Goal: Task Accomplishment & Management: Manage account settings

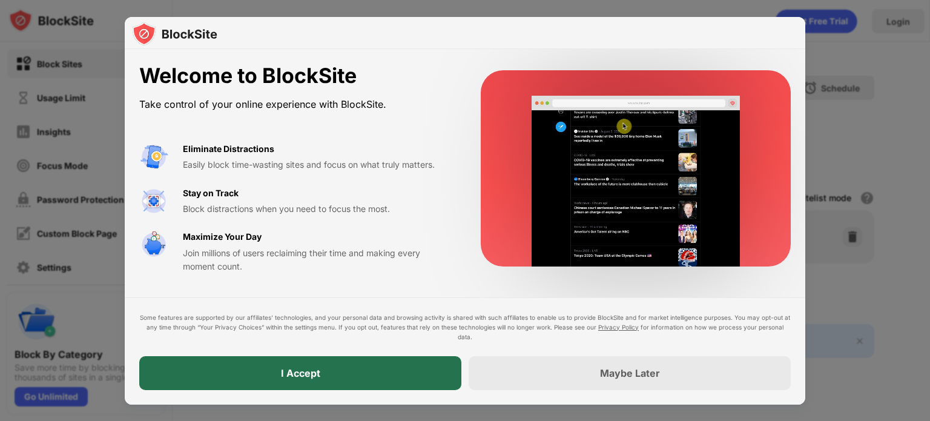
click at [343, 368] on div "I Accept" at bounding box center [300, 373] width 322 height 34
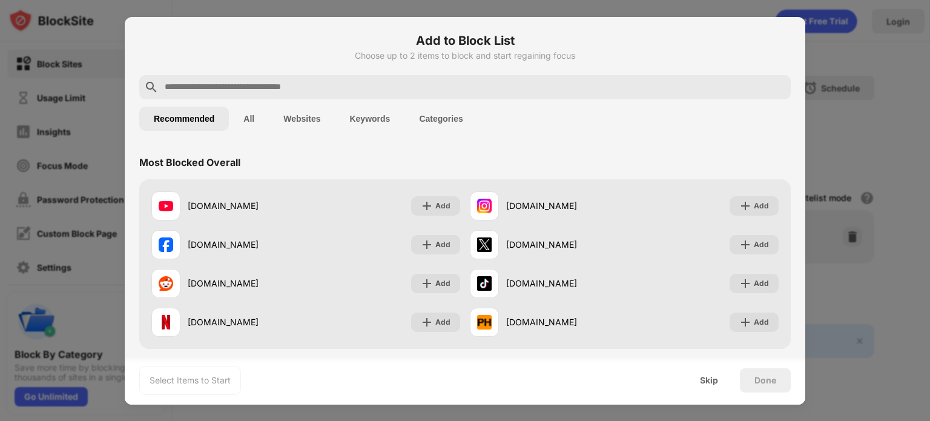
click at [265, 121] on button "All" at bounding box center [249, 119] width 40 height 24
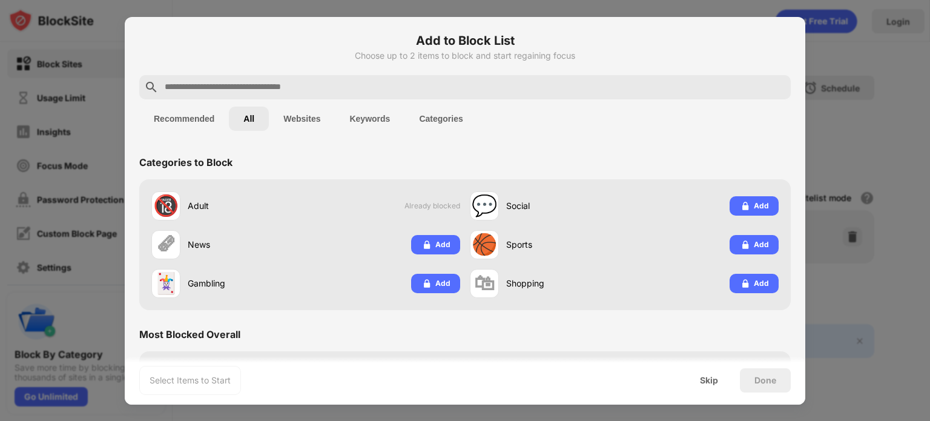
click at [259, 121] on button "All" at bounding box center [249, 119] width 40 height 24
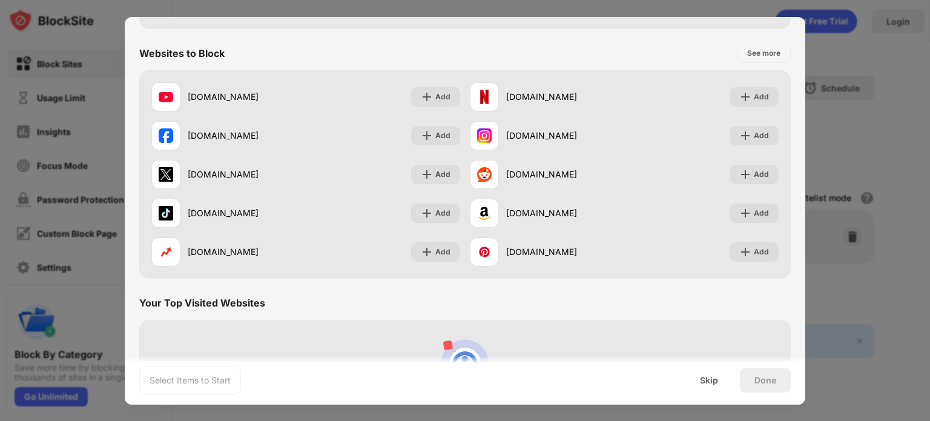
scroll to position [2048, 0]
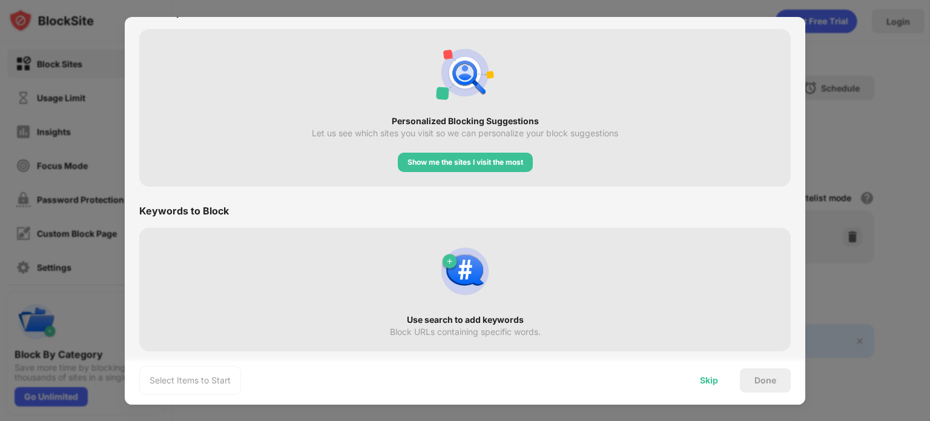
click at [699, 382] on div "Skip" at bounding box center [709, 380] width 47 height 24
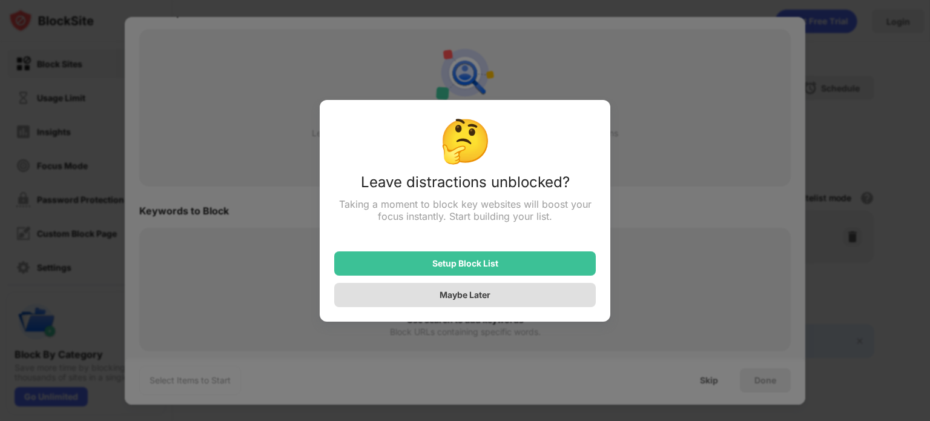
click at [482, 297] on div "Maybe Later" at bounding box center [465, 295] width 51 height 10
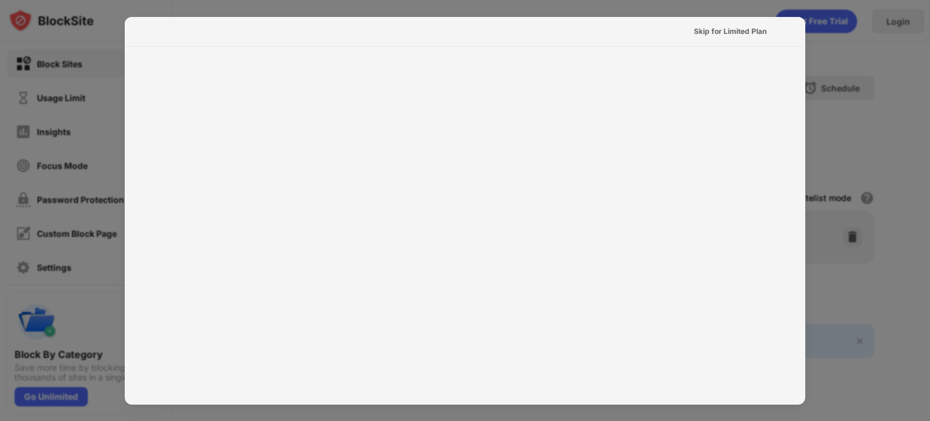
scroll to position [0, 0]
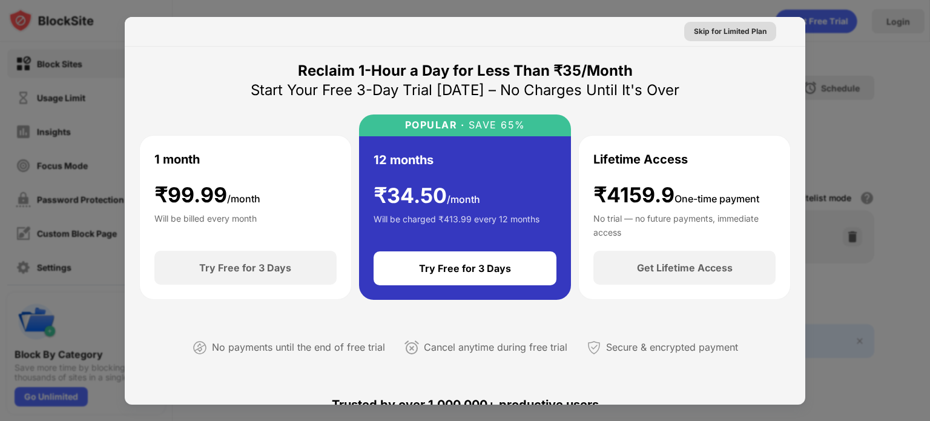
click at [726, 31] on div "Skip for Limited Plan" at bounding box center [730, 31] width 73 height 12
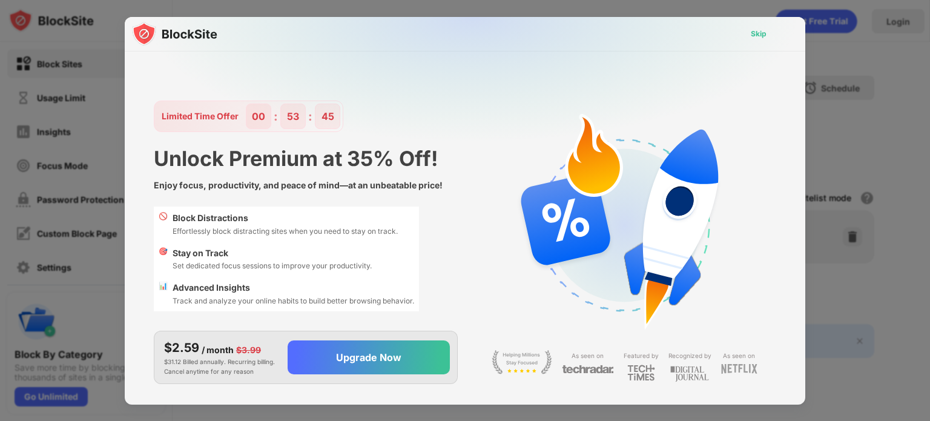
click at [752, 36] on div "Skip" at bounding box center [759, 34] width 16 height 12
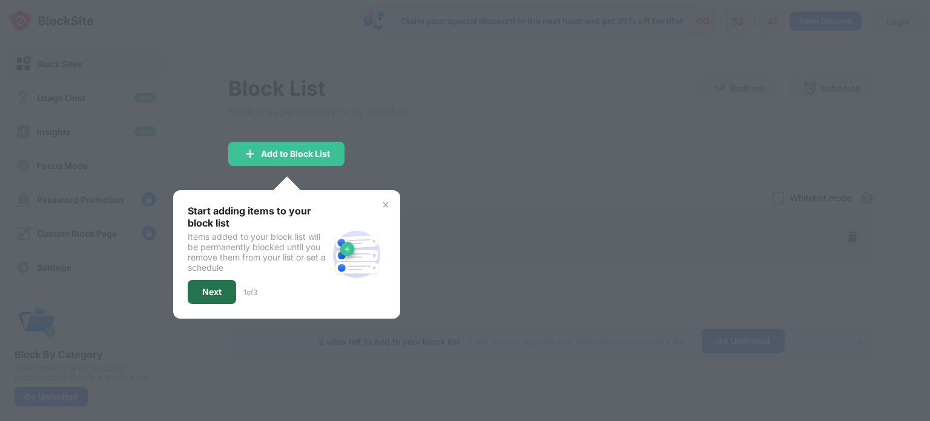
click at [197, 285] on div "Next" at bounding box center [212, 292] width 48 height 24
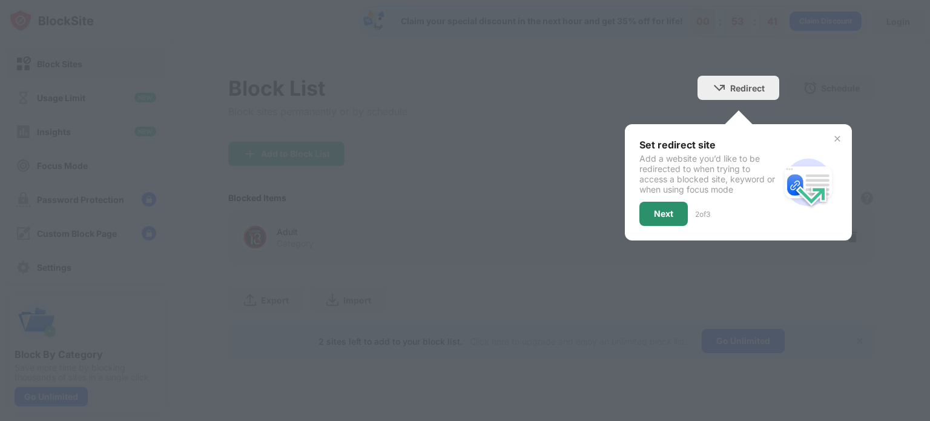
click at [659, 214] on div "Next" at bounding box center [663, 214] width 19 height 10
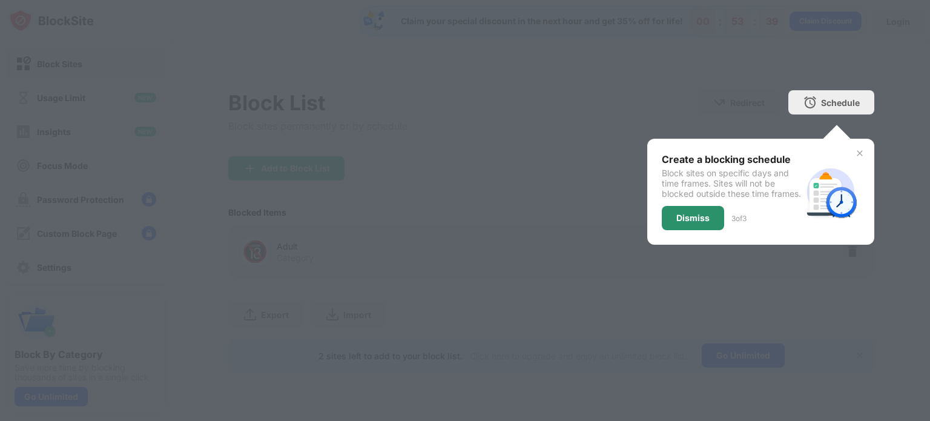
click at [690, 223] on div "Dismiss" at bounding box center [693, 218] width 33 height 10
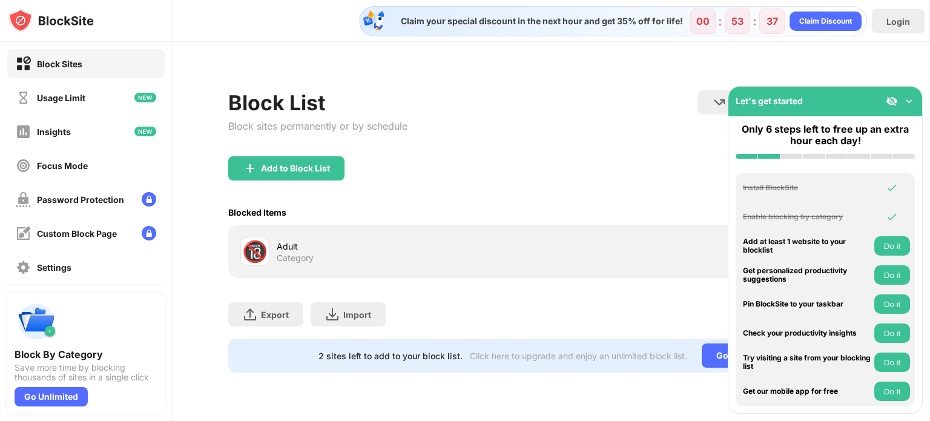
click at [906, 101] on img at bounding box center [909, 101] width 12 height 12
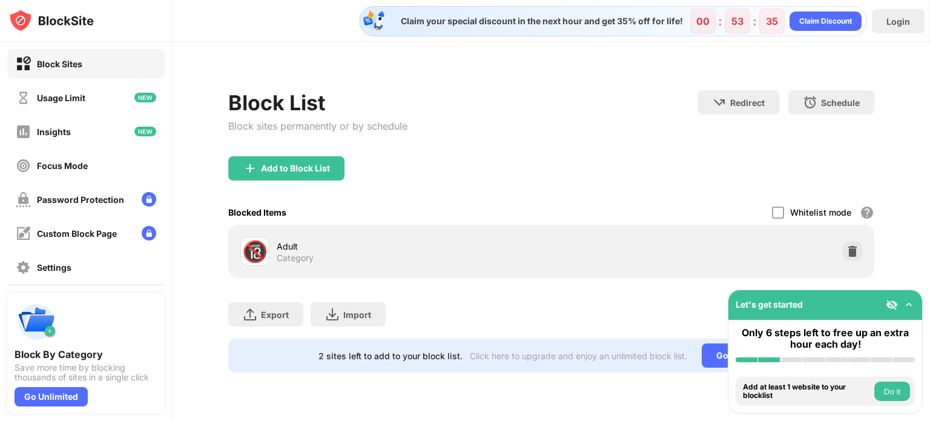
click at [909, 304] on img at bounding box center [909, 305] width 12 height 12
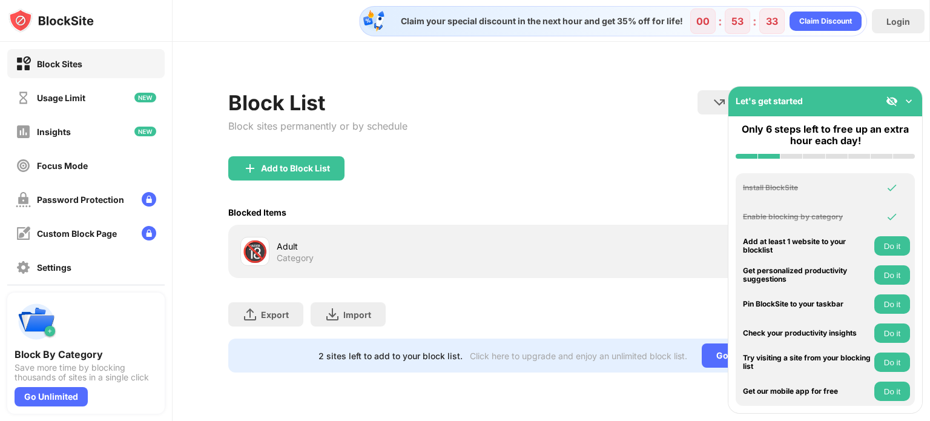
click at [910, 96] on img at bounding box center [909, 101] width 12 height 12
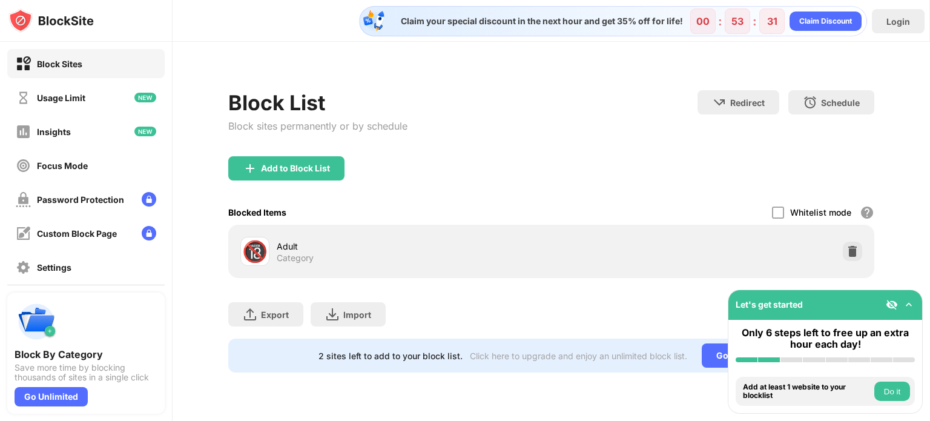
click at [872, 143] on div "Block List Block sites permanently or by schedule Redirect Choose a site to be …" at bounding box center [551, 123] width 646 height 66
click at [880, 394] on button "Do it" at bounding box center [893, 391] width 36 height 19
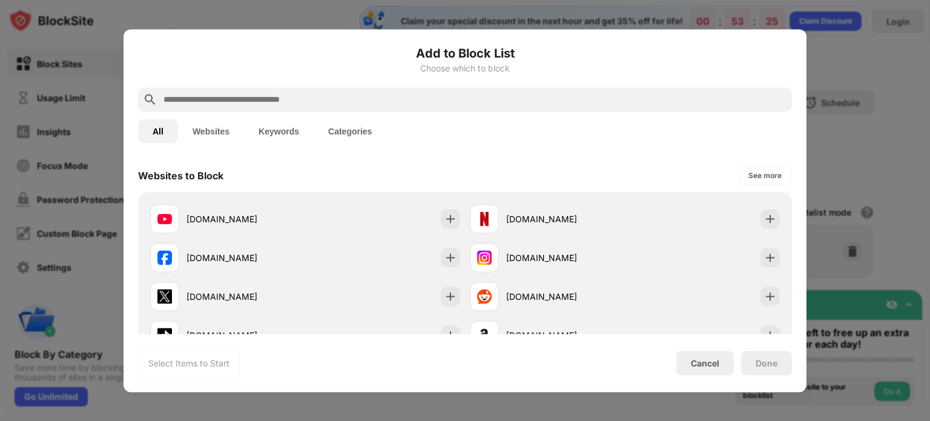
scroll to position [172, 0]
click at [698, 368] on div "Cancel" at bounding box center [706, 363] width 58 height 24
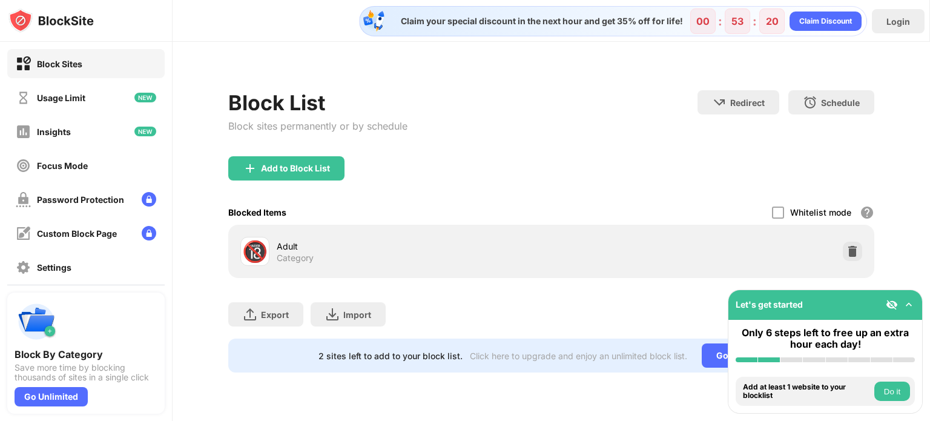
click at [746, 262] on div "🔞 Adult Category" at bounding box center [552, 251] width 632 height 39
click at [855, 251] on img at bounding box center [853, 251] width 12 height 12
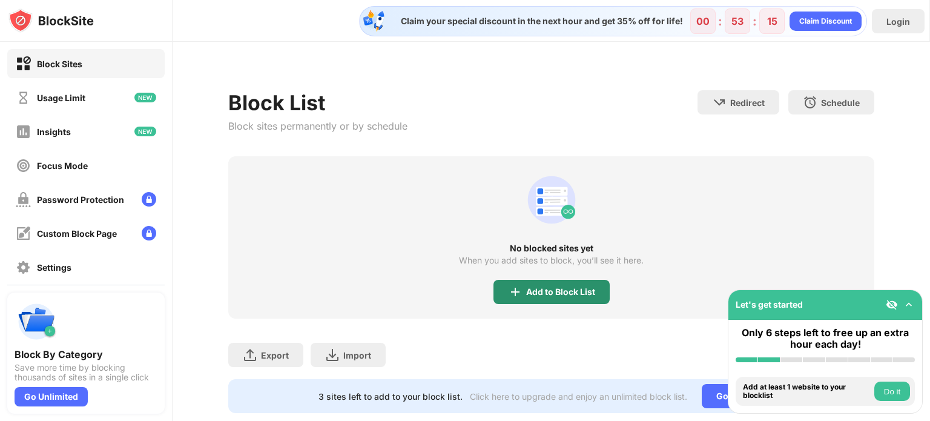
click at [559, 290] on div "Add to Block List" at bounding box center [560, 292] width 69 height 10
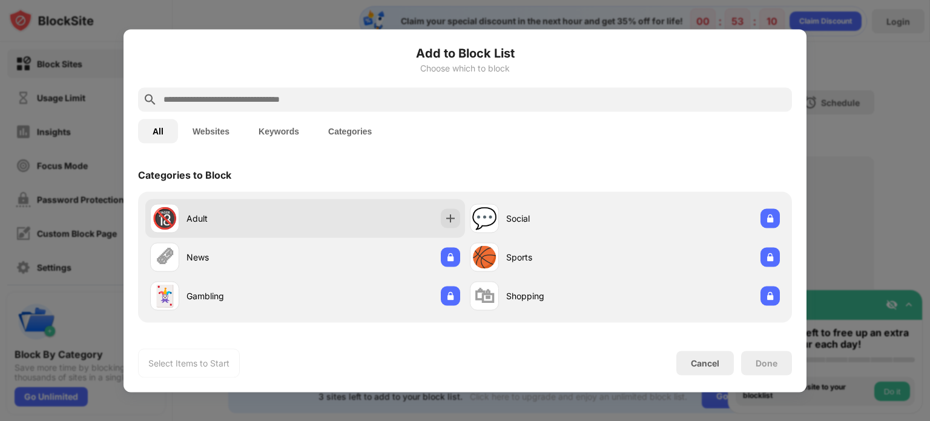
click at [404, 213] on div "🔞 Adult" at bounding box center [305, 218] width 320 height 39
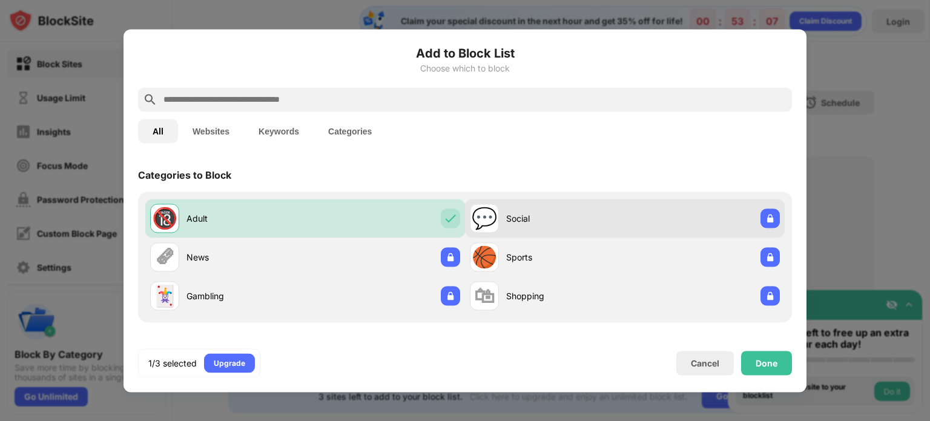
click at [732, 228] on div "💬 Social" at bounding box center [625, 218] width 320 height 39
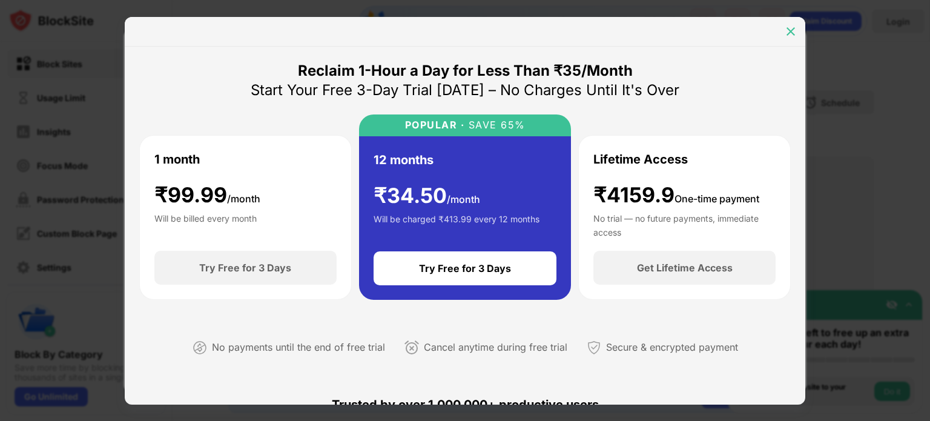
click at [794, 31] on img at bounding box center [791, 31] width 12 height 12
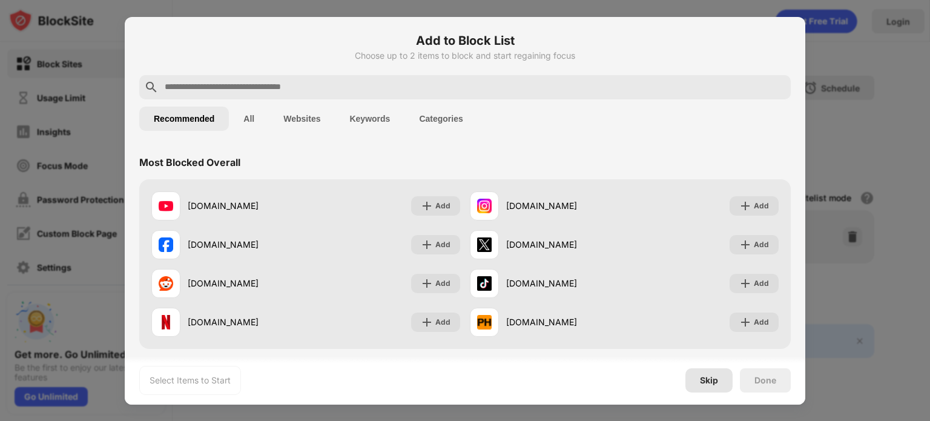
click at [701, 380] on div "Skip" at bounding box center [709, 381] width 18 height 10
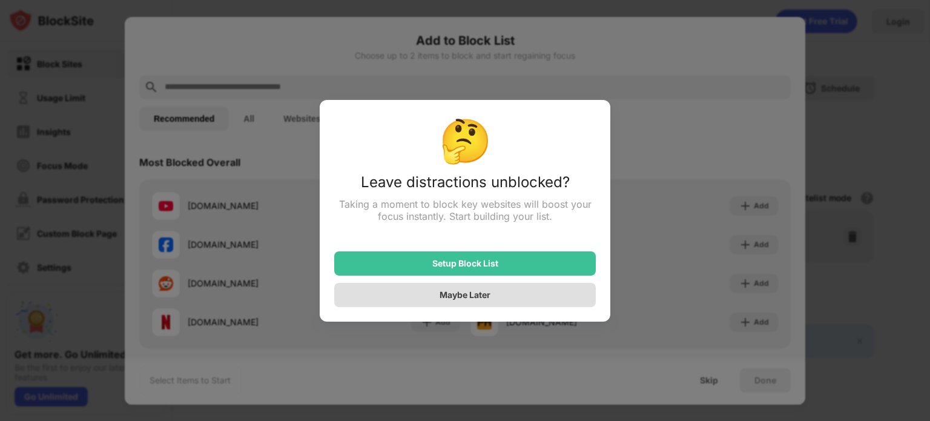
click at [488, 300] on div "Maybe Later" at bounding box center [465, 295] width 51 height 10
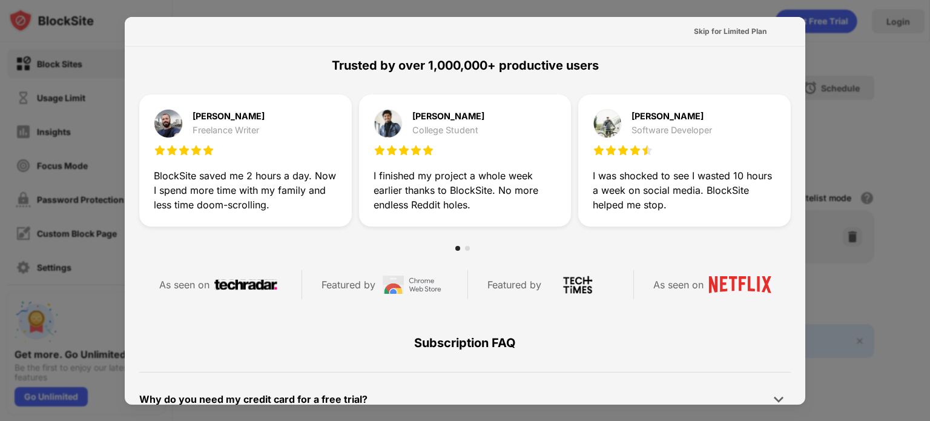
scroll to position [408, 0]
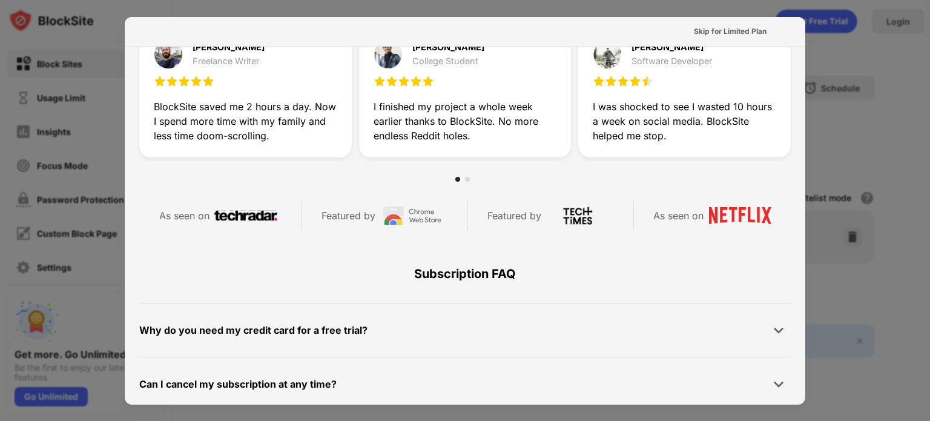
click at [905, 256] on div at bounding box center [465, 210] width 930 height 421
click at [892, 242] on div at bounding box center [465, 210] width 930 height 421
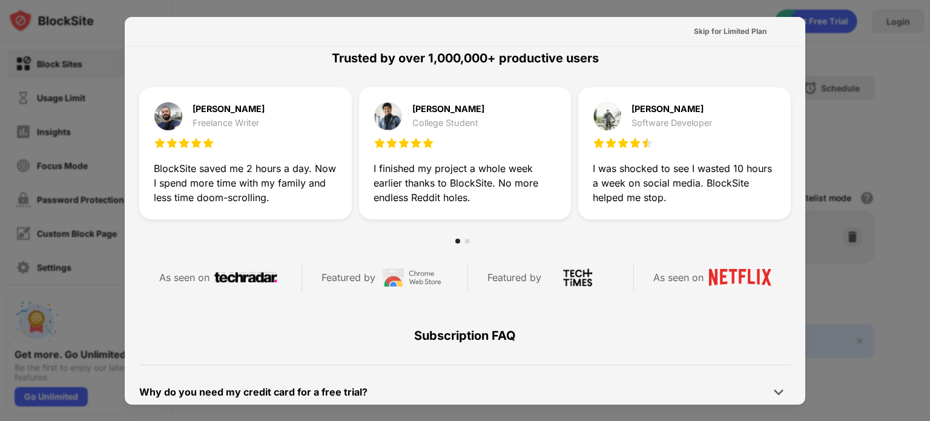
scroll to position [591, 0]
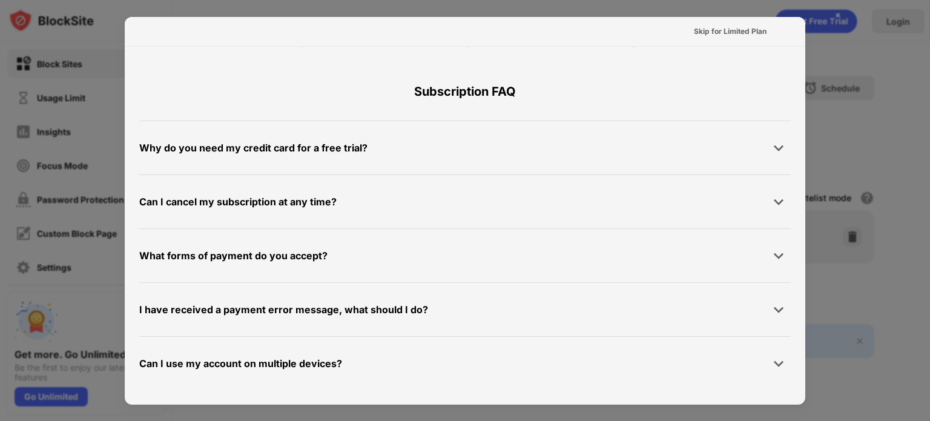
click at [836, 325] on div at bounding box center [465, 210] width 930 height 421
click at [878, 327] on div at bounding box center [465, 210] width 930 height 421
click at [869, 323] on div at bounding box center [465, 210] width 930 height 421
click at [869, 322] on div at bounding box center [465, 210] width 930 height 421
